Goal: Find specific page/section: Find specific page/section

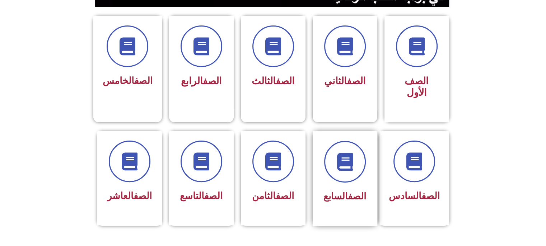
scroll to position [251, 0]
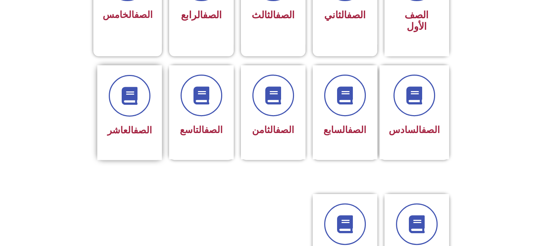
click at [136, 107] on div "الصف العاشر" at bounding box center [129, 107] width 45 height 65
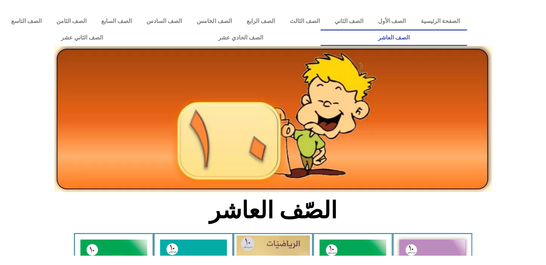
scroll to position [108, 0]
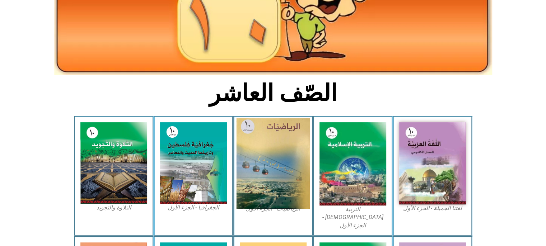
click at [286, 145] on img at bounding box center [273, 163] width 74 height 91
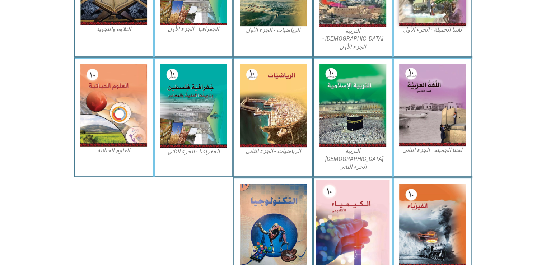
scroll to position [309, 0]
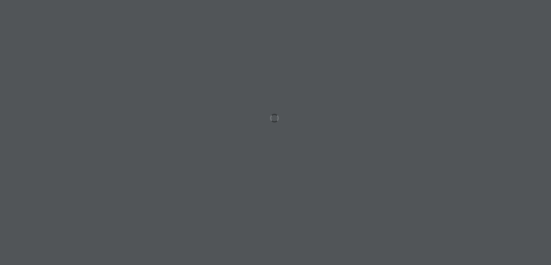
drag, startPoint x: 29, startPoint y: 0, endPoint x: 245, endPoint y: 157, distance: 267.1
click at [245, 157] on div at bounding box center [275, 132] width 551 height 265
